Goal: Task Accomplishment & Management: Use online tool/utility

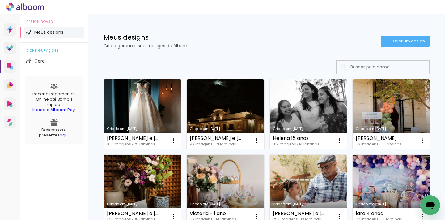
click at [123, 109] on link "Criado em [DATE]" at bounding box center [142, 114] width 77 height 70
